Goal: Find specific page/section: Find specific page/section

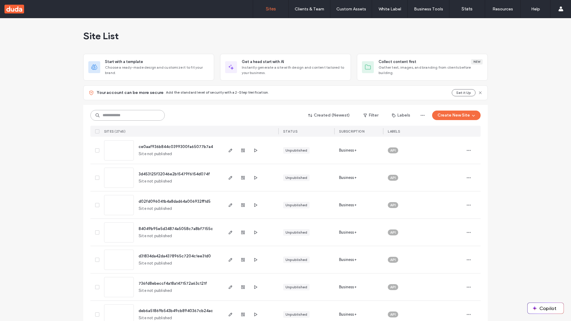
click at [128, 115] on input at bounding box center [127, 115] width 74 height 11
type input "**********"
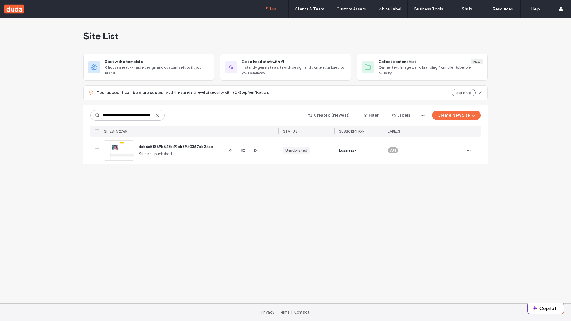
click at [176, 147] on span "deb6a51869b543b49cb8940367cb24ac" at bounding box center [176, 147] width 74 height 4
